Goal: Task Accomplishment & Management: Complete application form

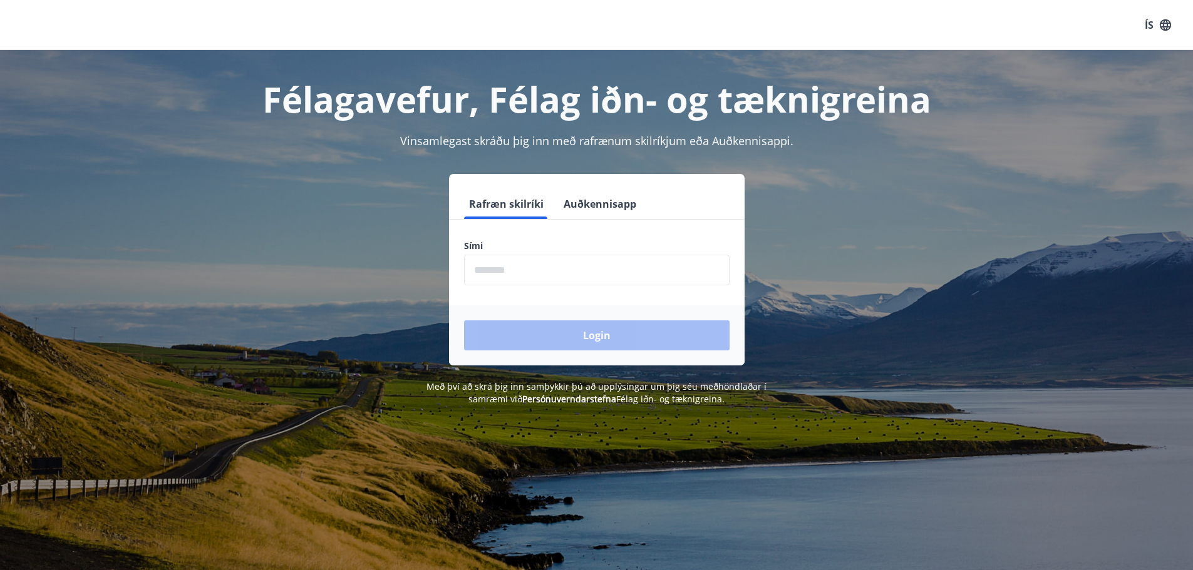
click at [552, 274] on input "phone" at bounding box center [596, 270] width 265 height 31
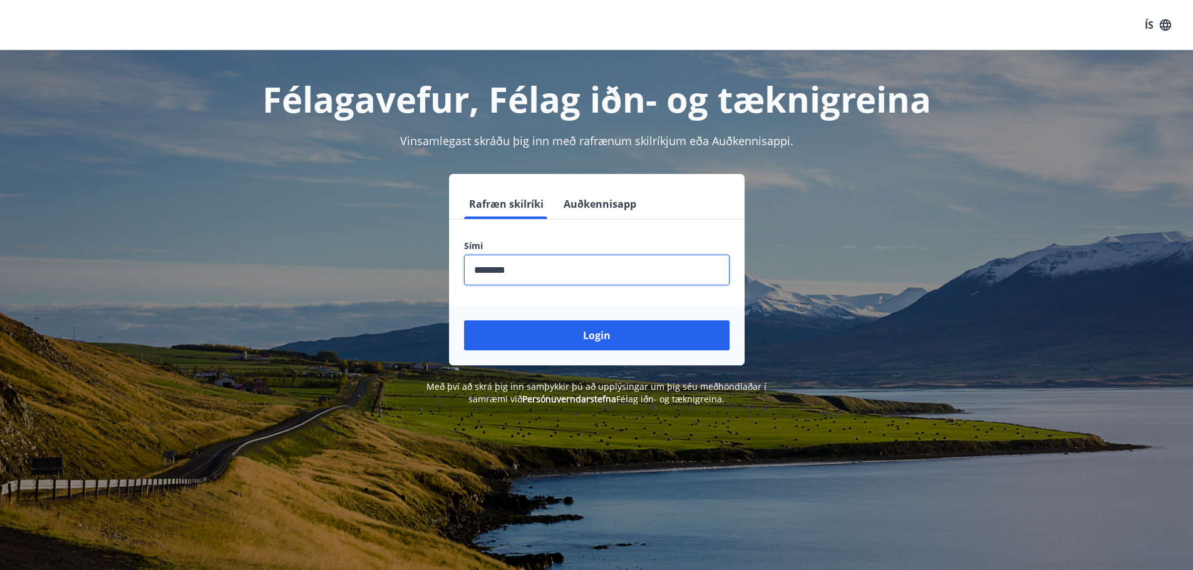
type input "********"
click at [464, 321] on button "Login" at bounding box center [596, 336] width 265 height 30
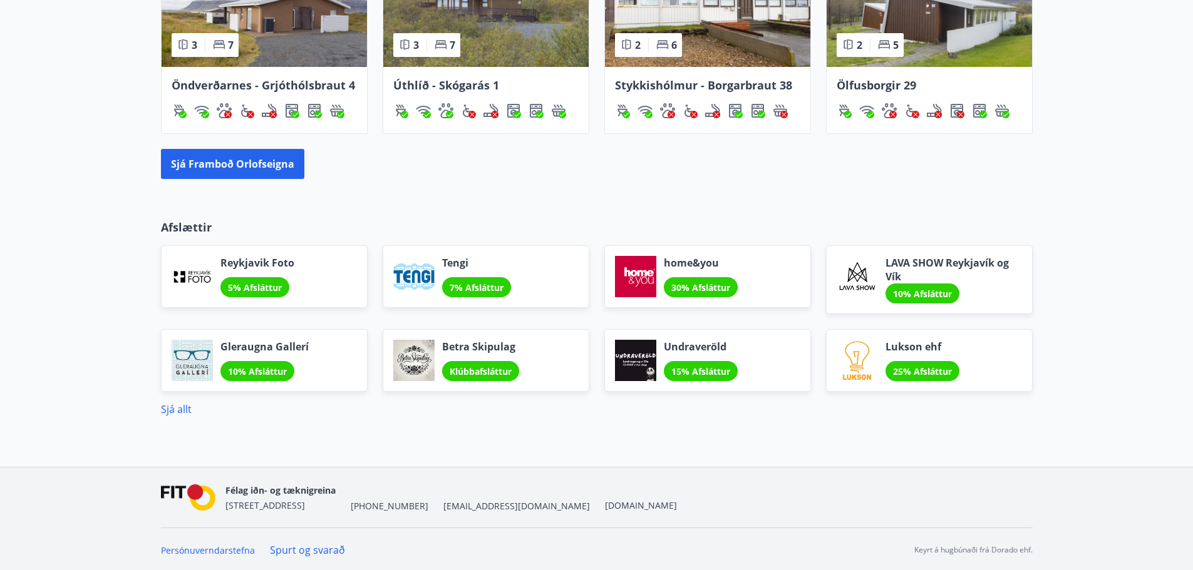
scroll to position [950, 0]
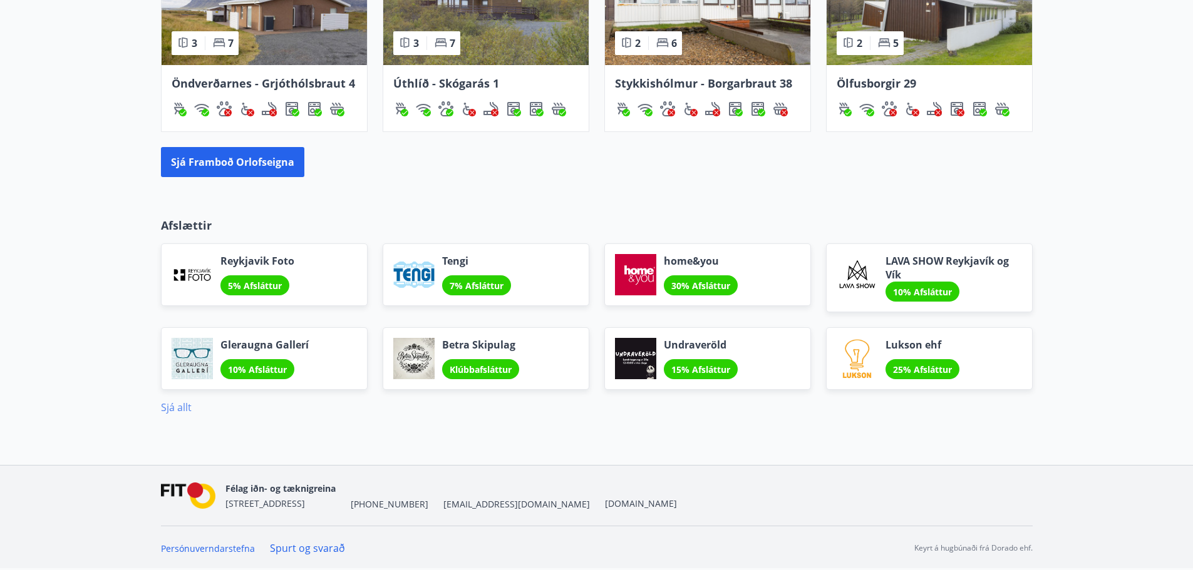
click at [178, 408] on link "Sjá allt" at bounding box center [176, 408] width 31 height 14
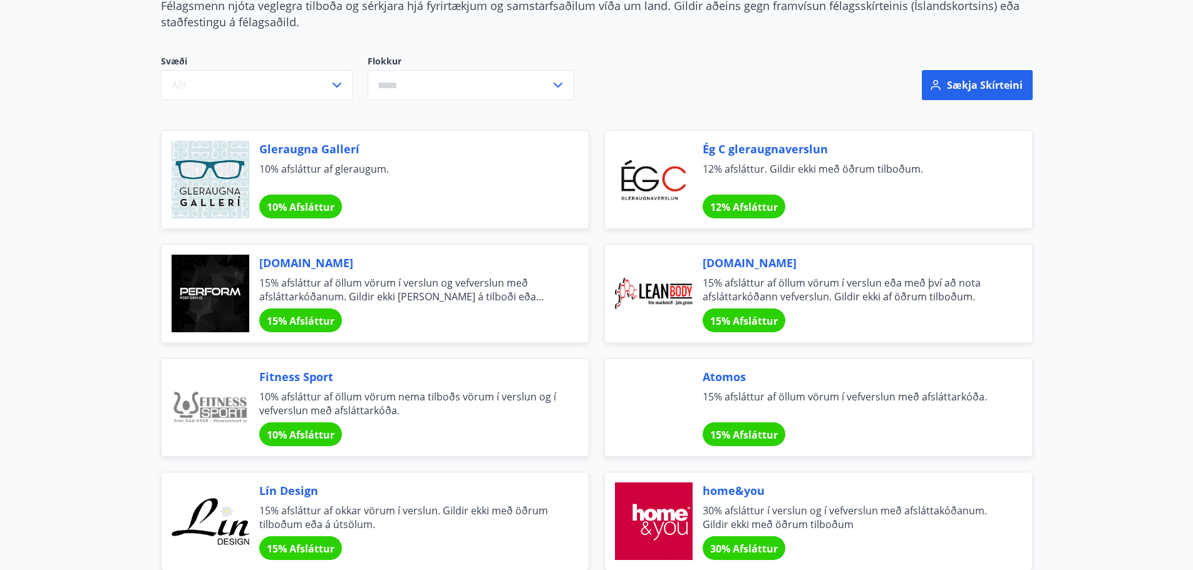
scroll to position [125, 0]
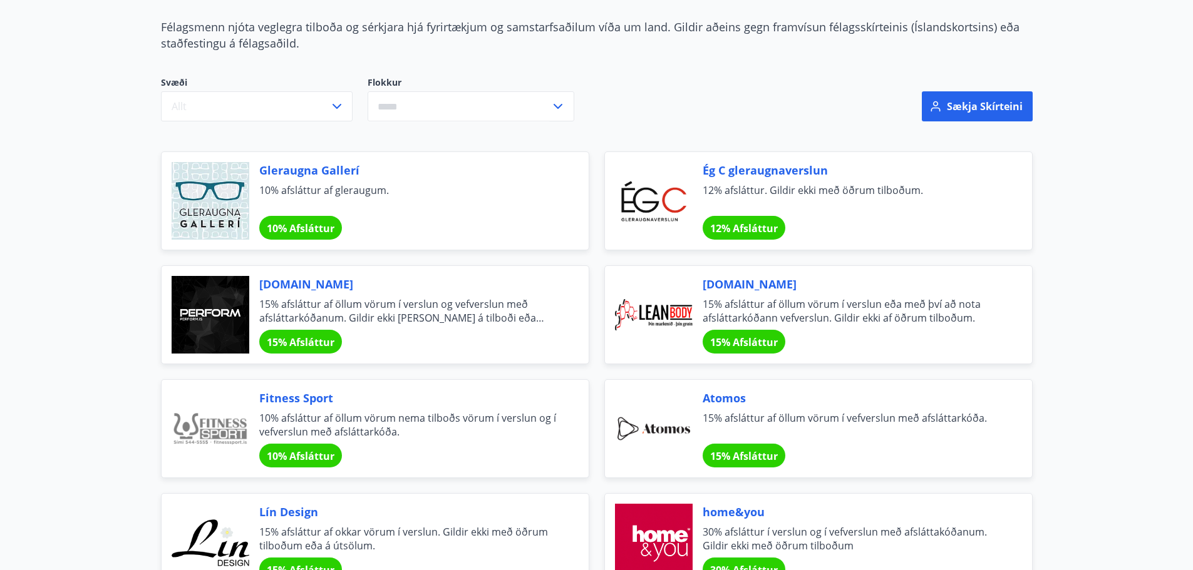
click at [465, 108] on input "text" at bounding box center [459, 106] width 183 height 31
click at [435, 269] on li "Heilsa og útlit" at bounding box center [470, 268] width 205 height 23
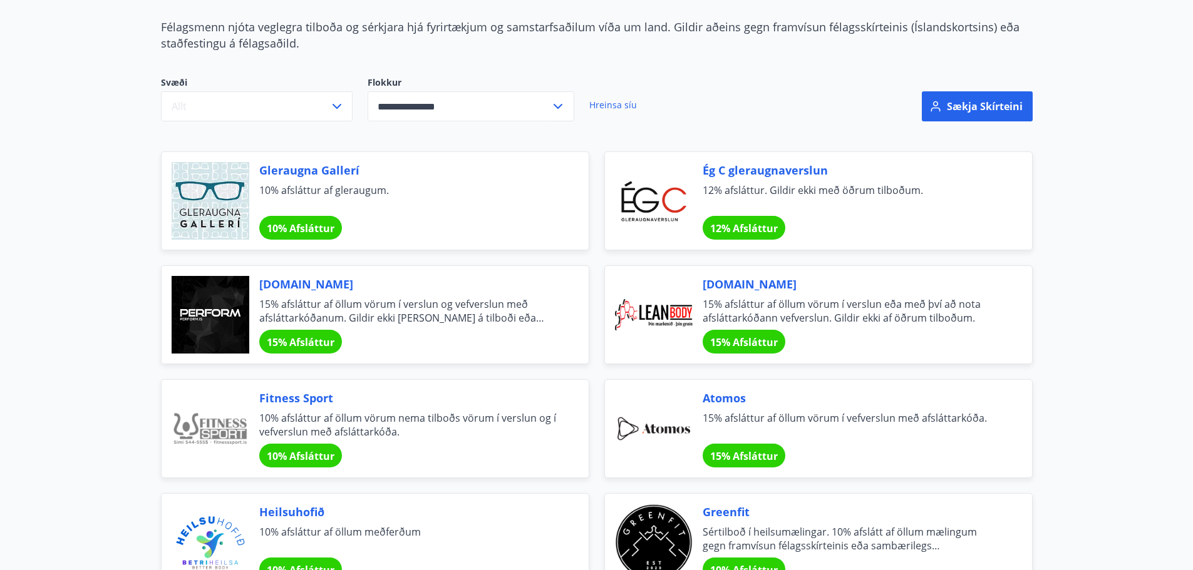
type input "**********"
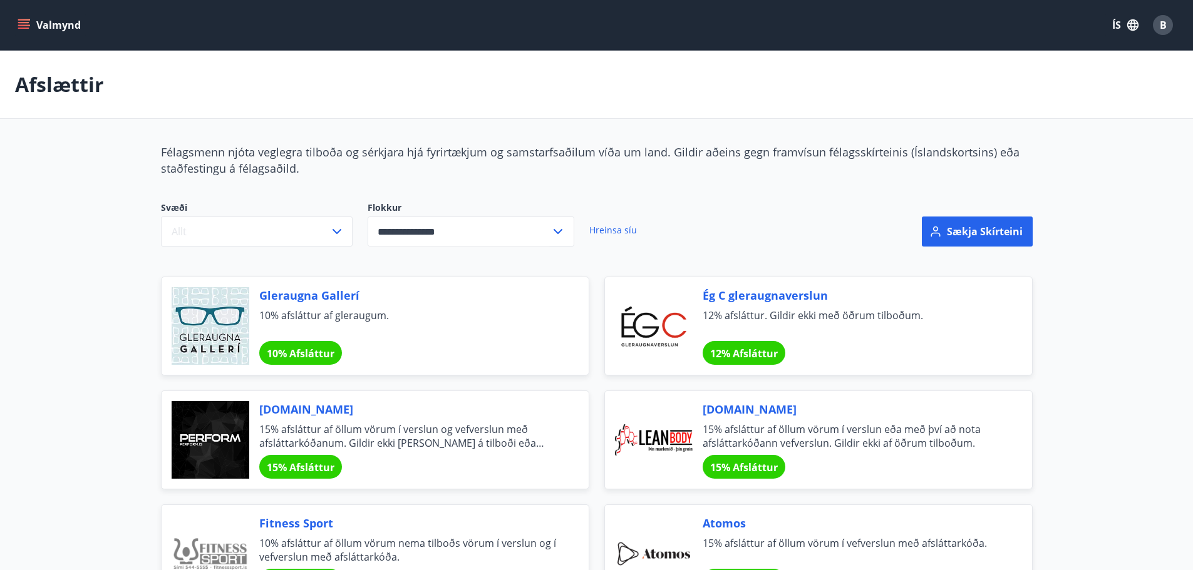
click at [36, 24] on button "Valmynd" at bounding box center [50, 25] width 71 height 23
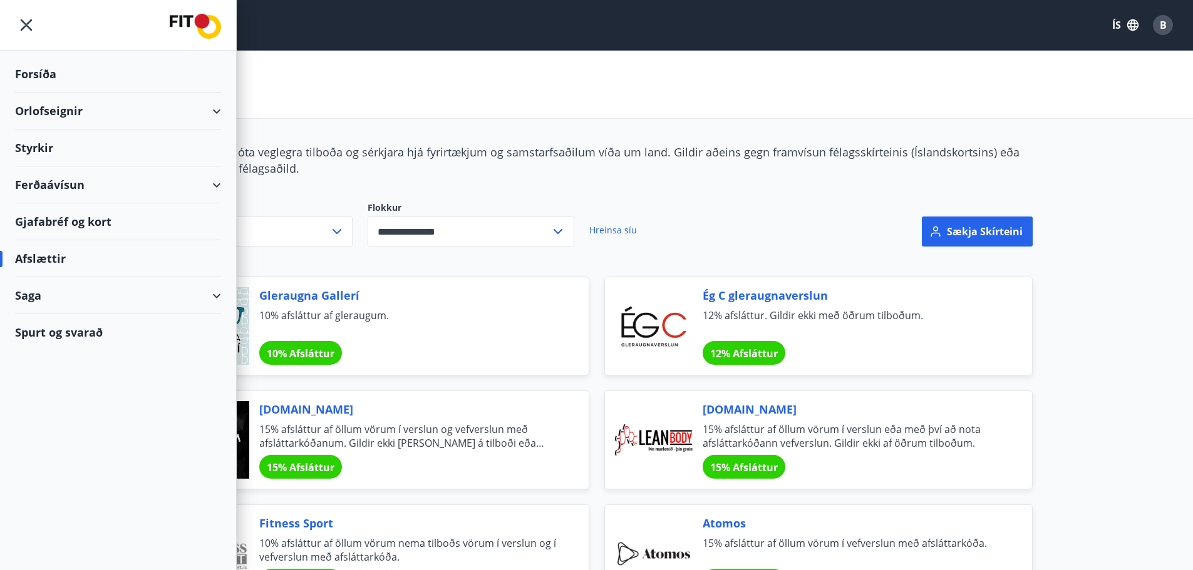
click at [41, 143] on div "Styrkir" at bounding box center [118, 148] width 206 height 37
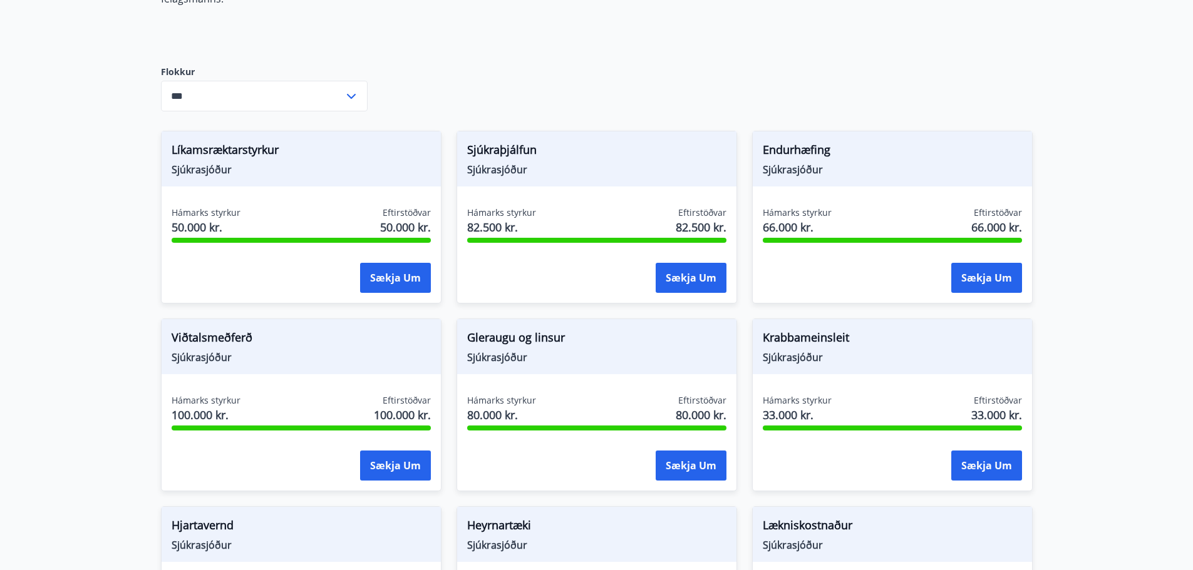
scroll to position [271, 0]
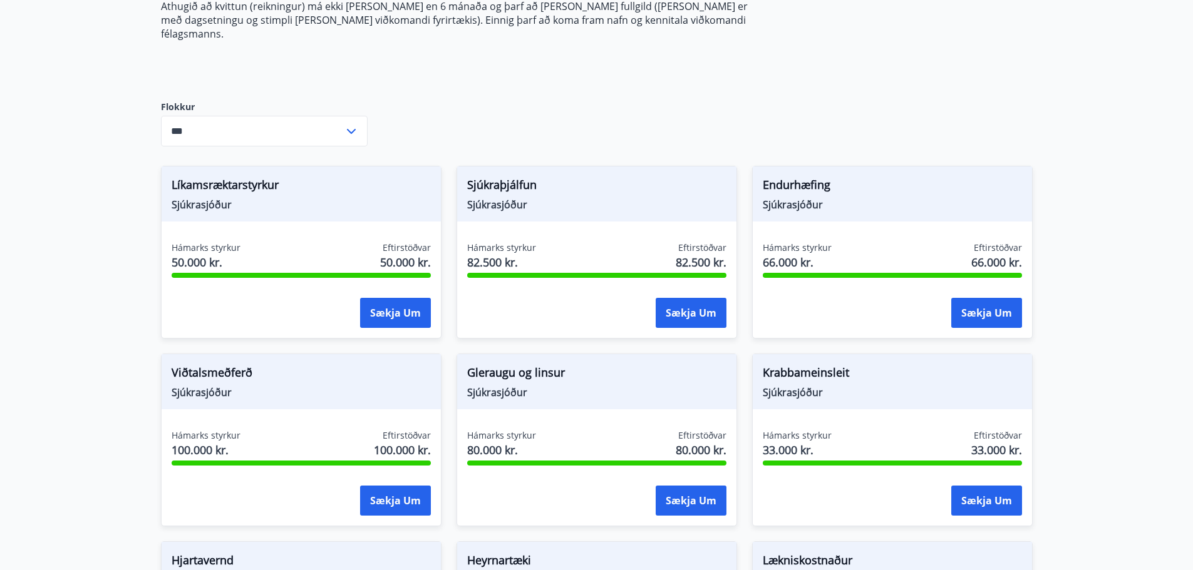
click at [349, 124] on icon at bounding box center [351, 131] width 15 height 15
click at [1095, 157] on main "Styrkir Umsóknir úr sjóðum FIT eru rafrænar en þannig fást strax upplýsingar um…" at bounding box center [596, 442] width 1193 height 1325
click at [202, 192] on li "Fræðslusjóður" at bounding box center [264, 203] width 205 height 23
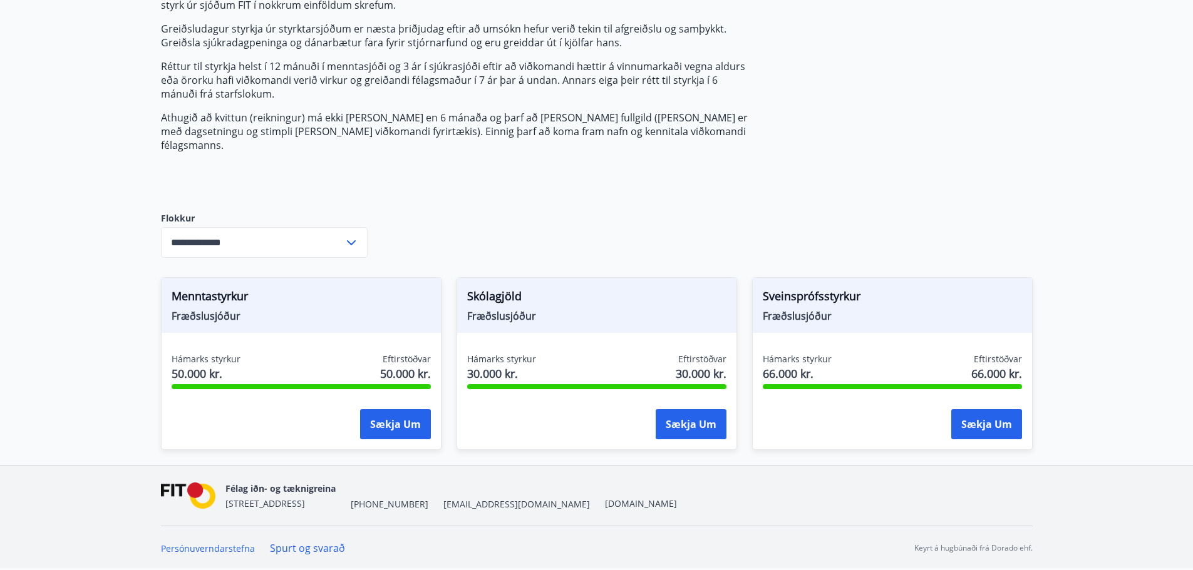
scroll to position [146, 0]
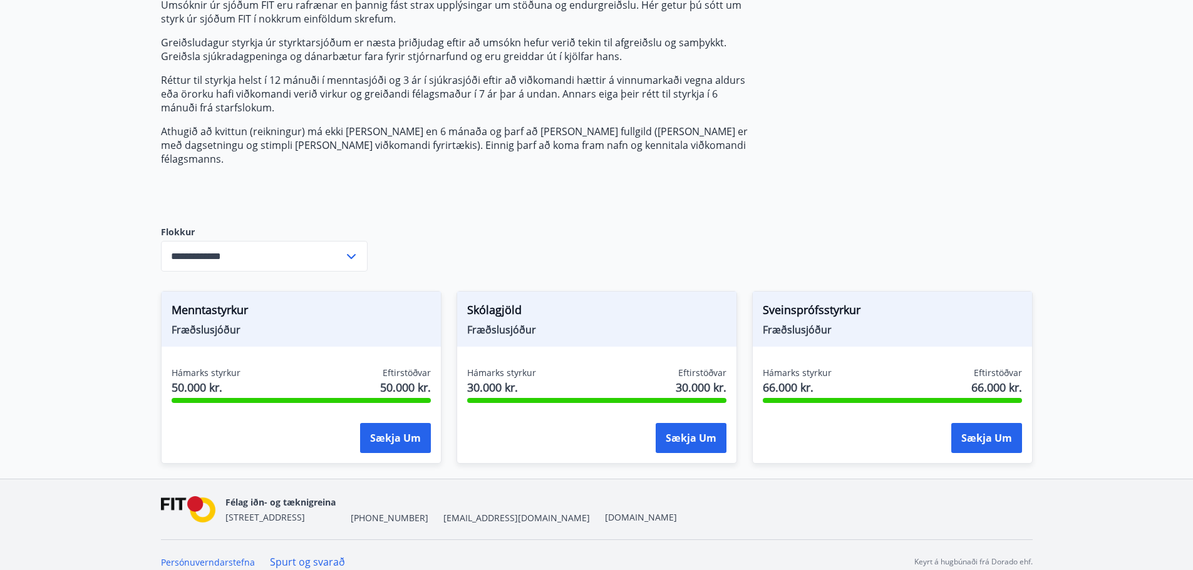
click at [344, 249] on icon at bounding box center [351, 256] width 15 height 15
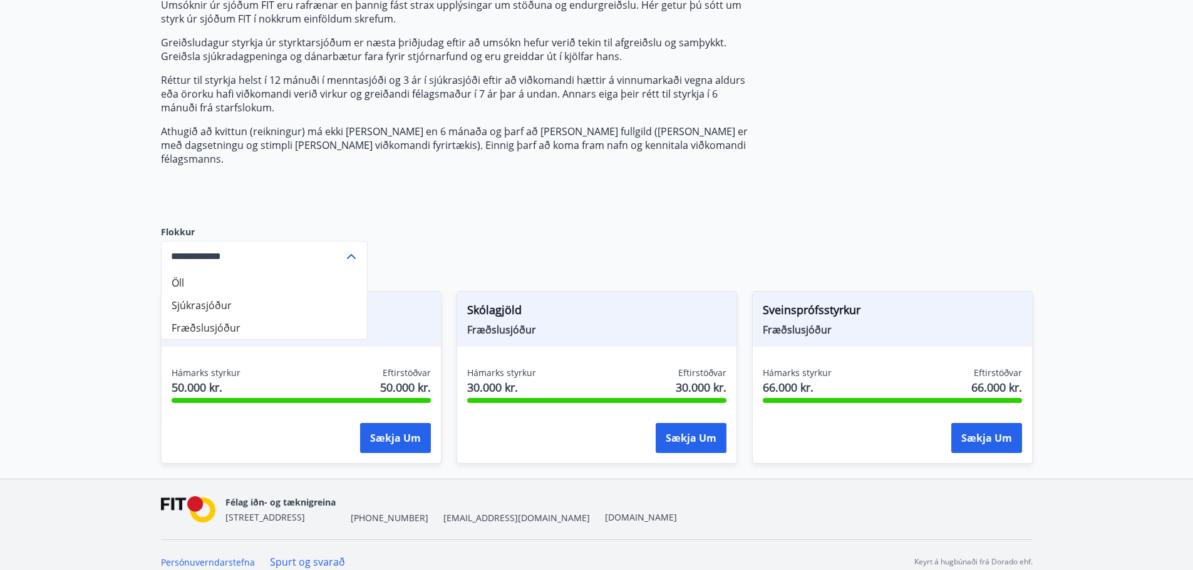
click at [206, 317] on li "Fræðslusjóður" at bounding box center [264, 328] width 205 height 23
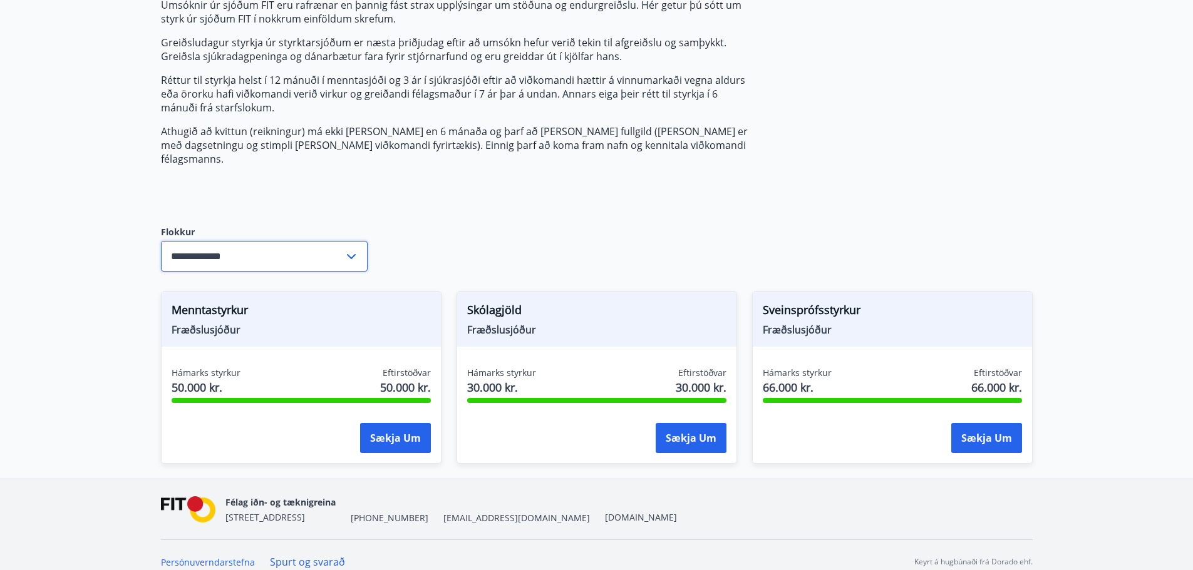
click at [229, 244] on input "**********" at bounding box center [252, 256] width 183 height 31
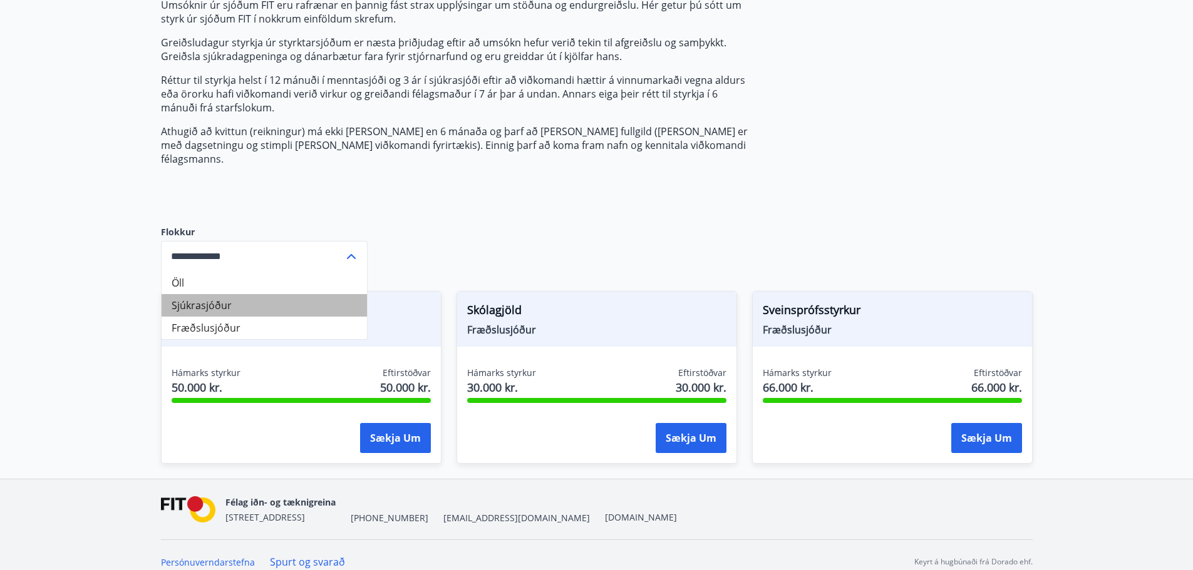
click at [214, 294] on li "Sjúkrasjóður" at bounding box center [264, 305] width 205 height 23
type input "**********"
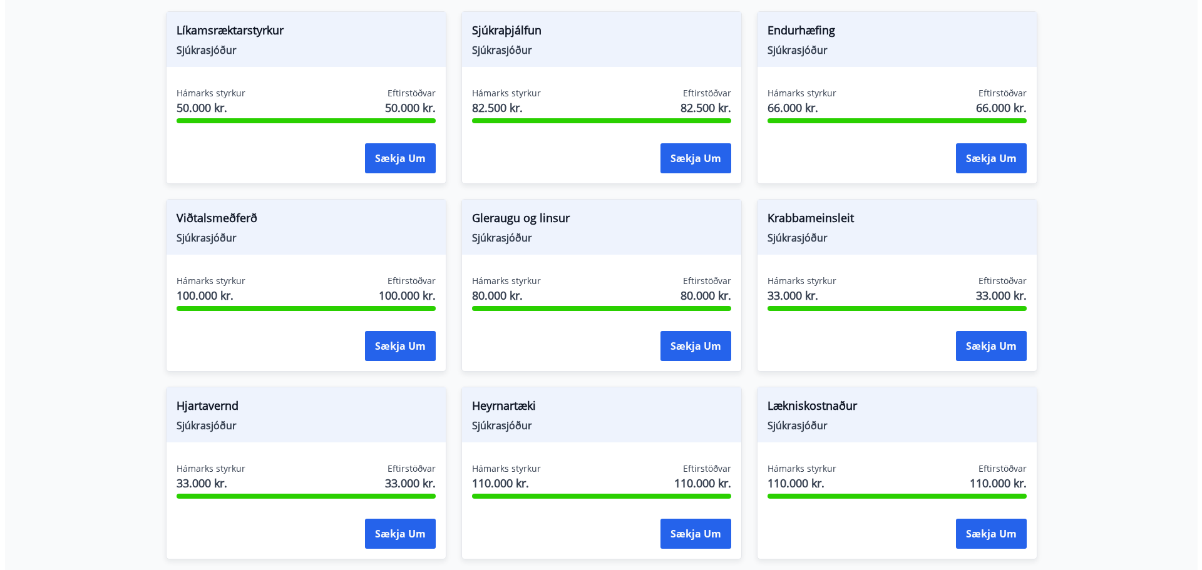
scroll to position [459, 0]
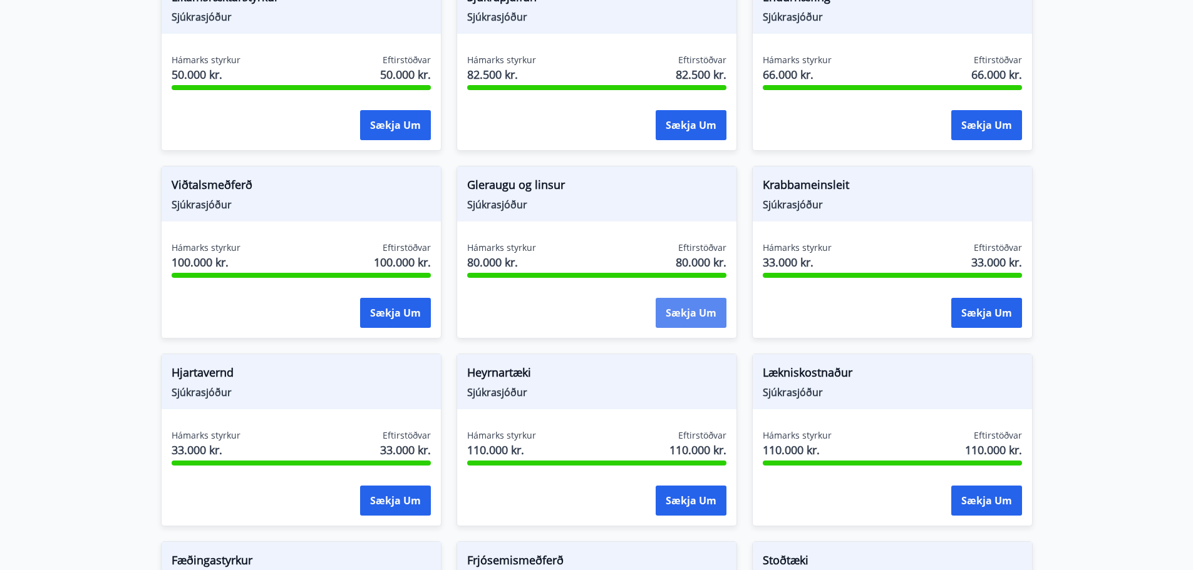
click at [681, 309] on button "Sækja um" at bounding box center [691, 313] width 71 height 30
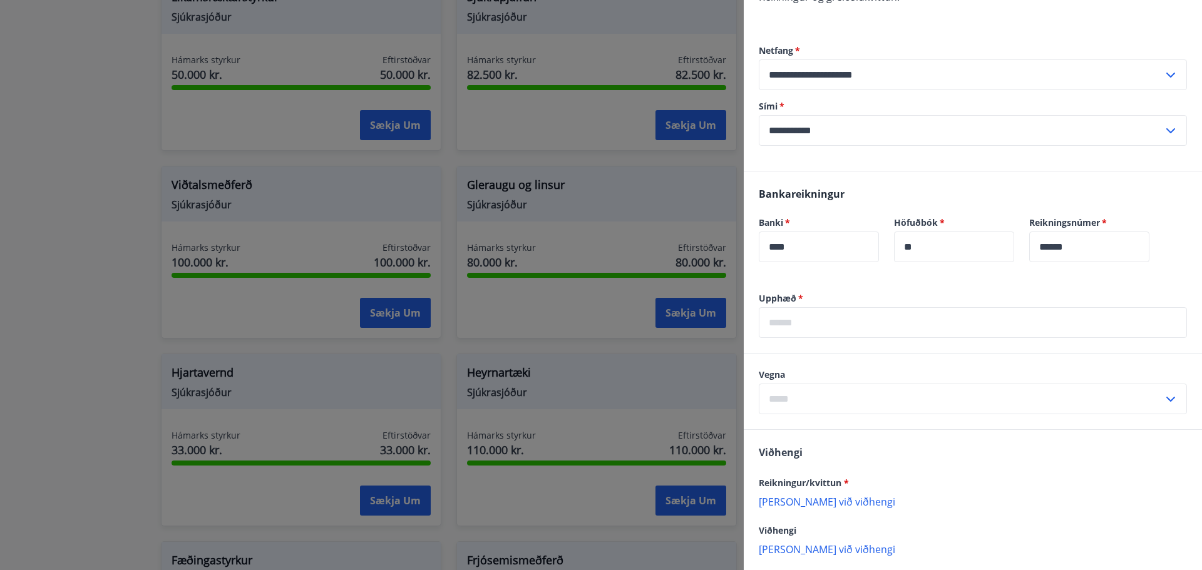
scroll to position [250, 0]
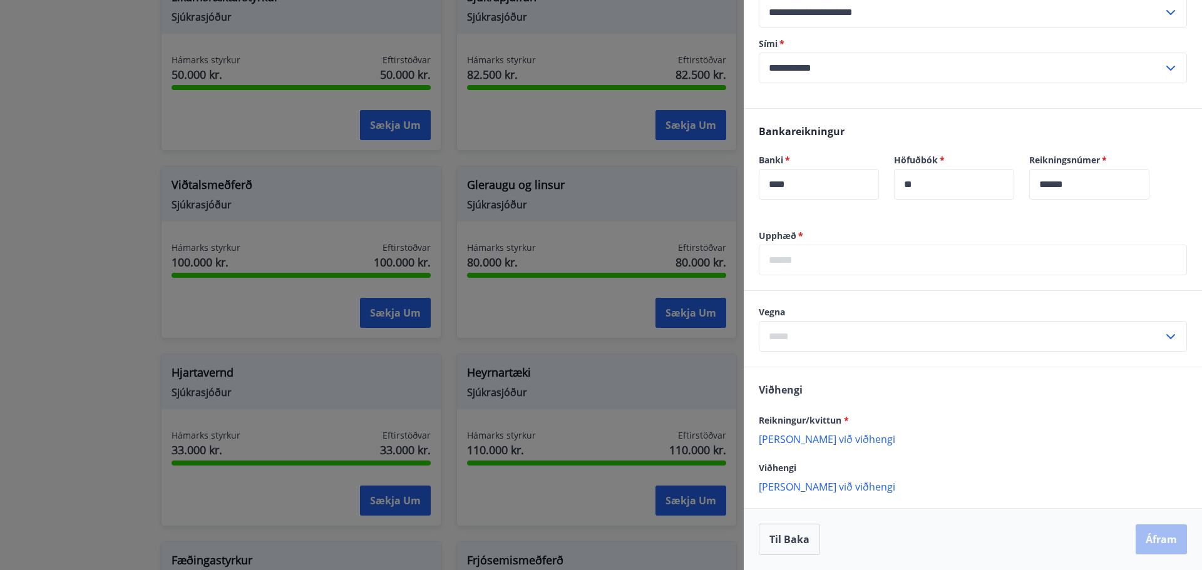
click at [1160, 344] on div "​" at bounding box center [973, 336] width 428 height 31
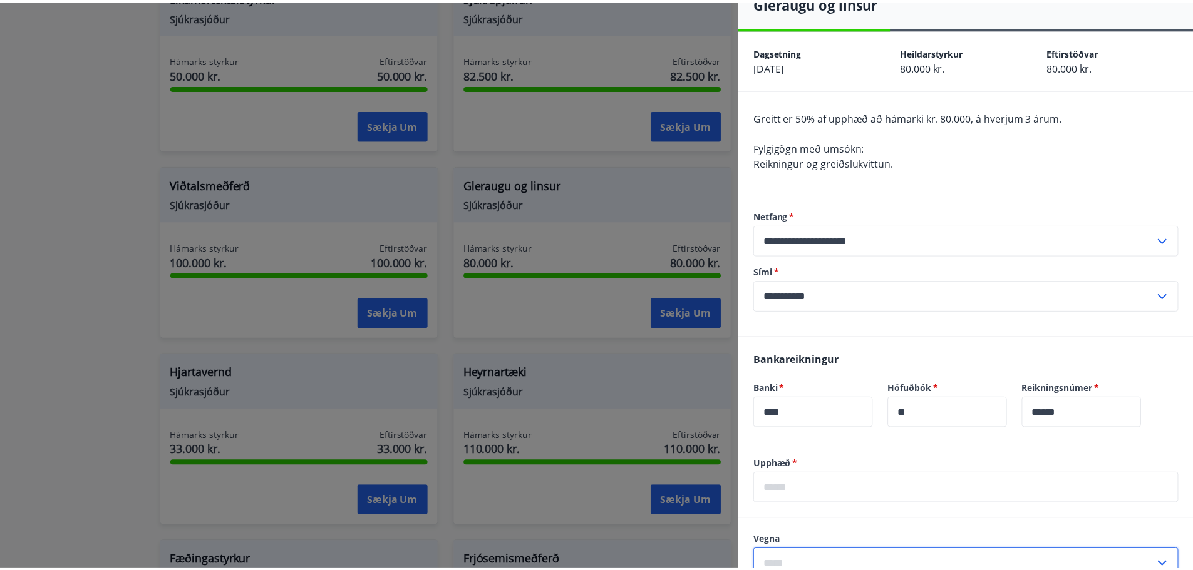
scroll to position [0, 0]
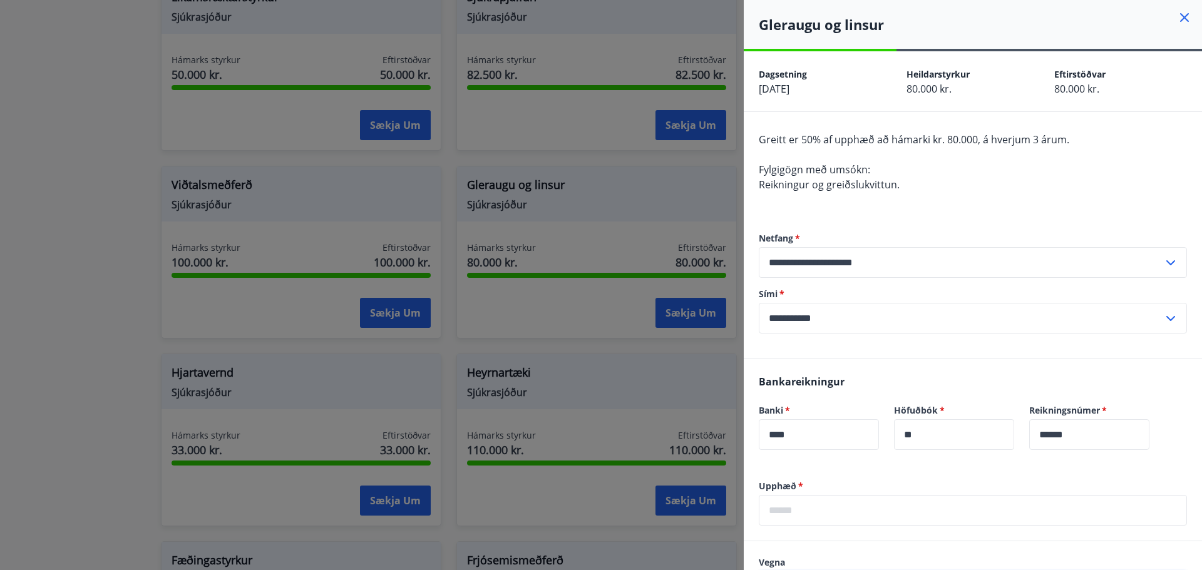
click at [1180, 17] on icon at bounding box center [1184, 17] width 9 height 9
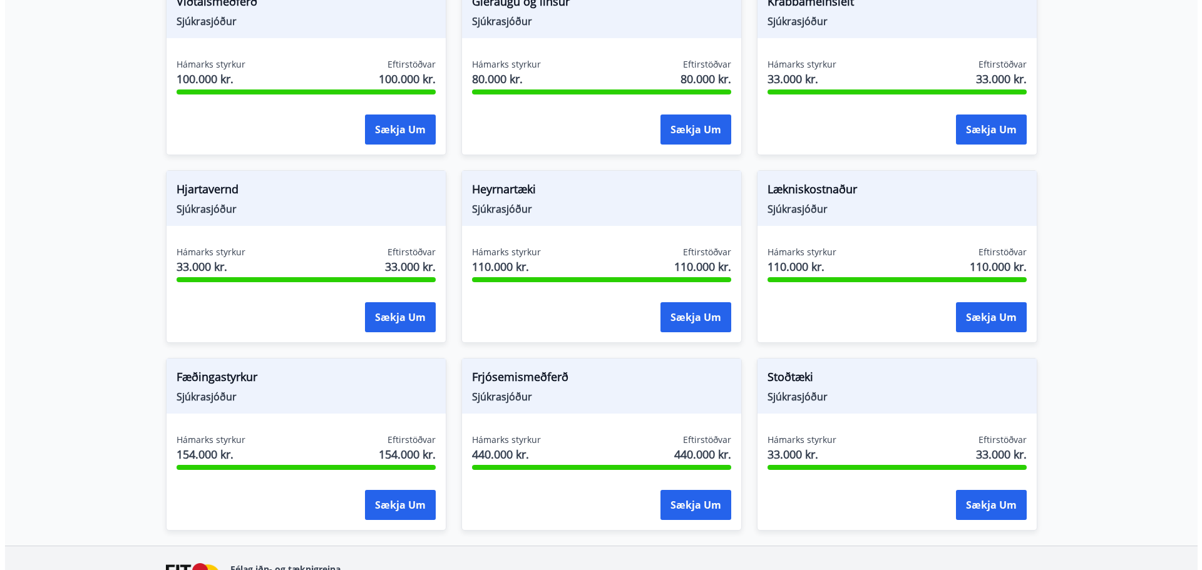
scroll to position [647, 0]
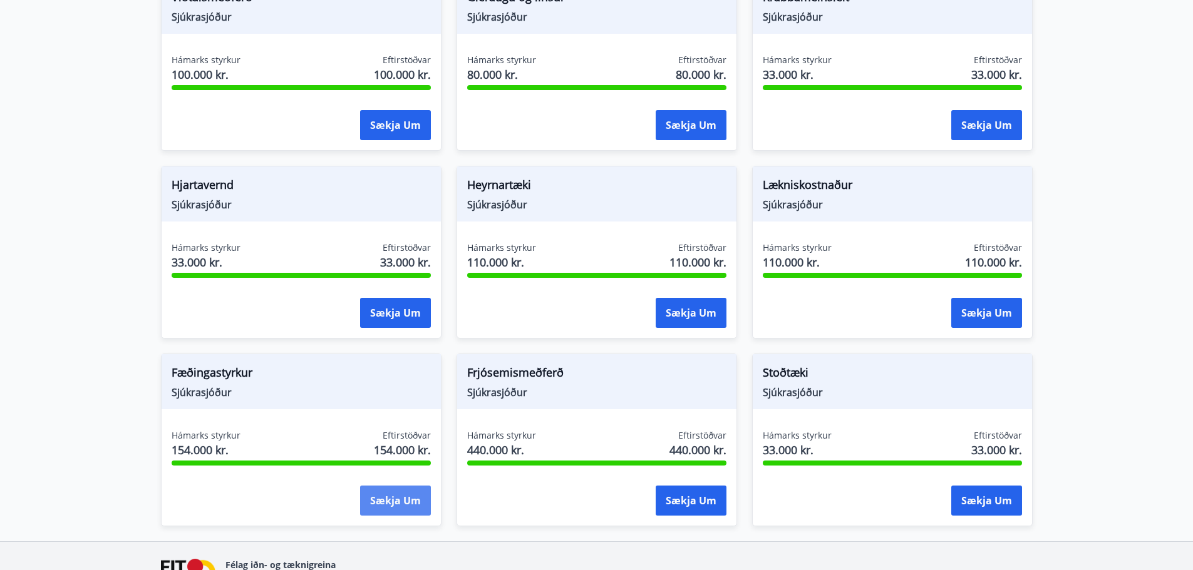
click at [418, 490] on button "Sækja um" at bounding box center [395, 501] width 71 height 30
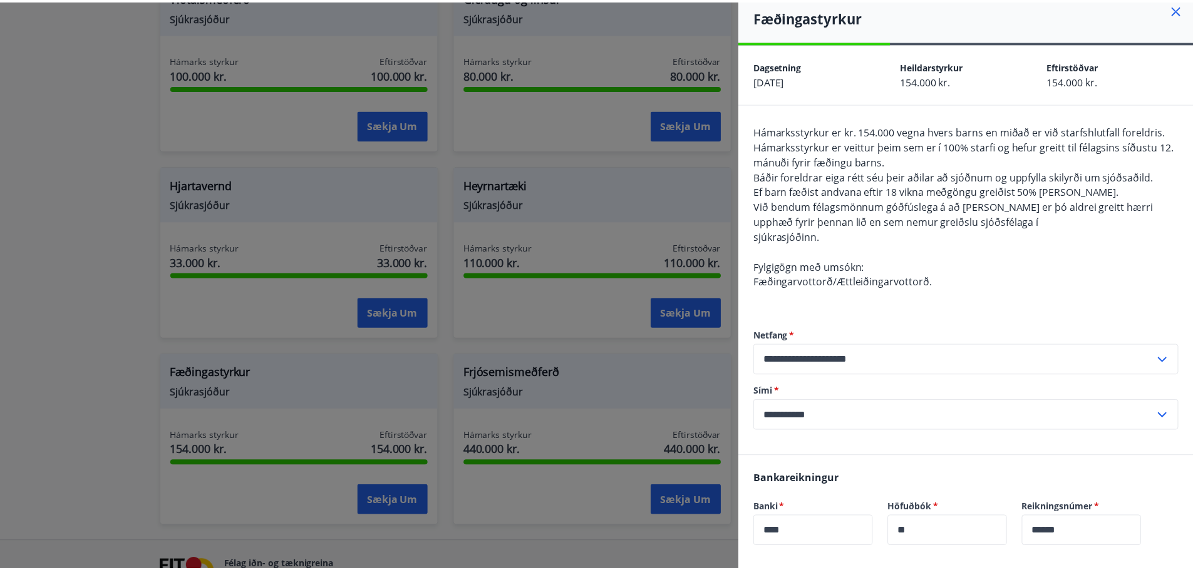
scroll to position [0, 0]
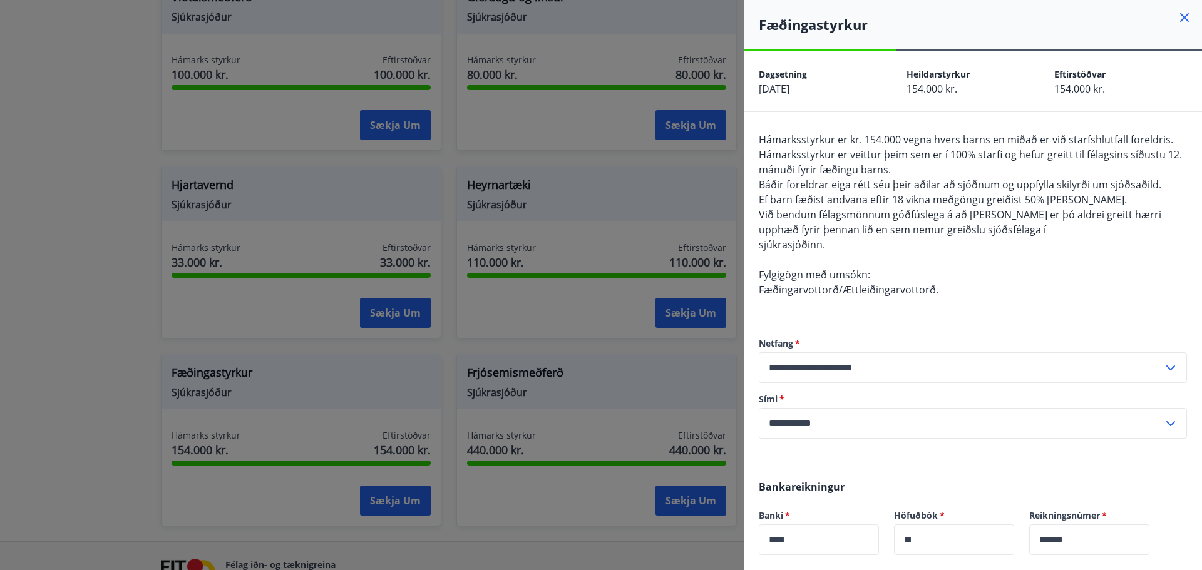
click at [1178, 18] on icon at bounding box center [1184, 17] width 15 height 15
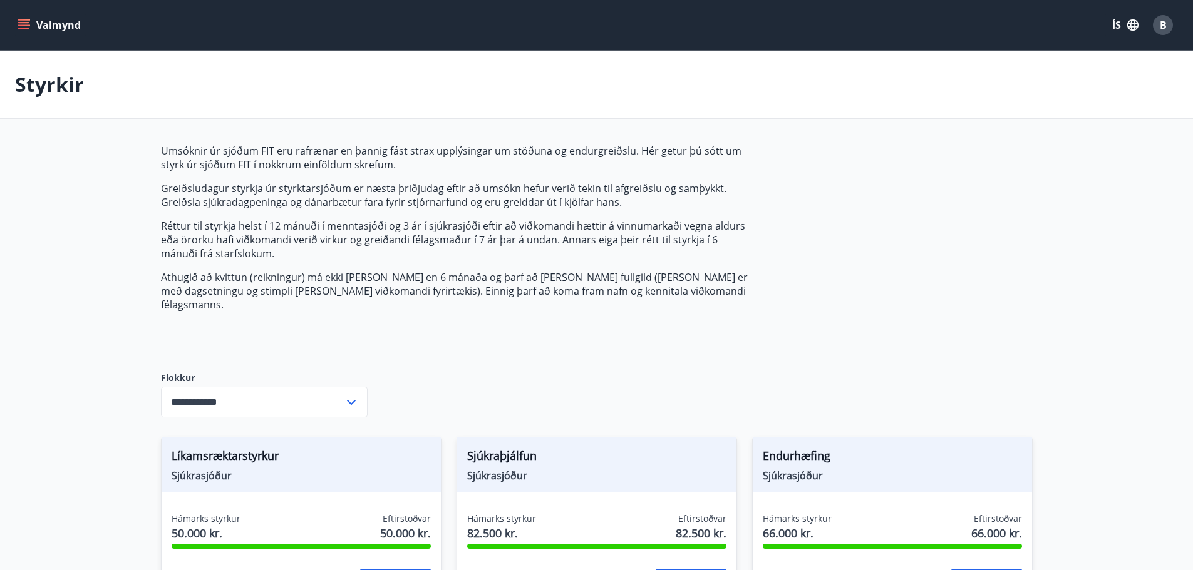
click at [55, 25] on button "Valmynd" at bounding box center [50, 25] width 71 height 23
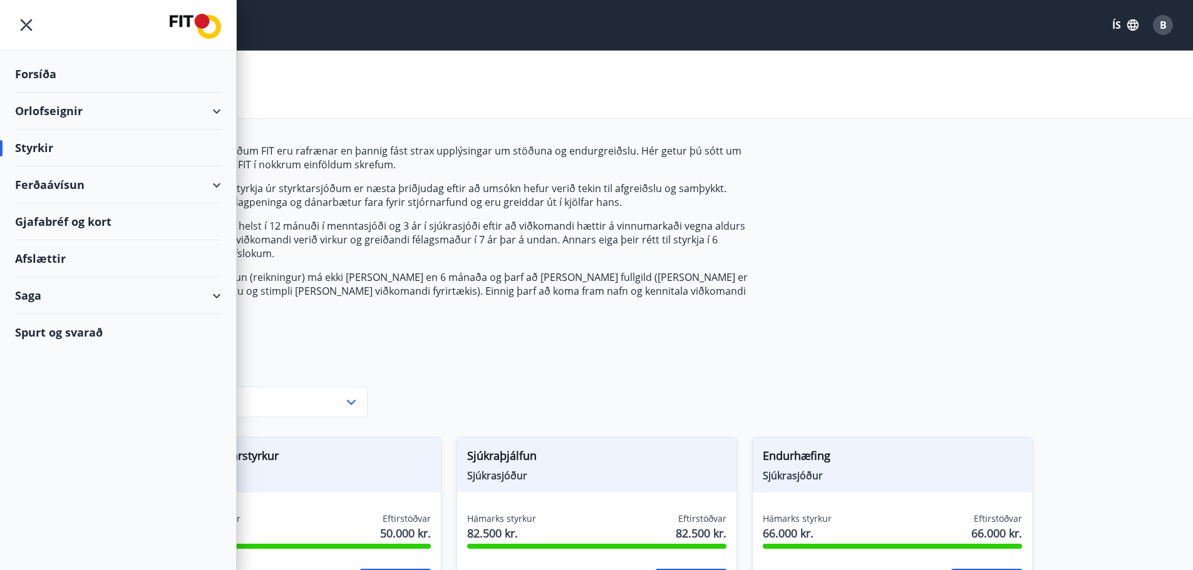
click at [515, 309] on div "Umsóknir úr sjóðum FIT eru rafrænar en þannig fást strax upplýsingar um stöðuna…" at bounding box center [456, 248] width 591 height 208
